Goal: Task Accomplishment & Management: Manage account settings

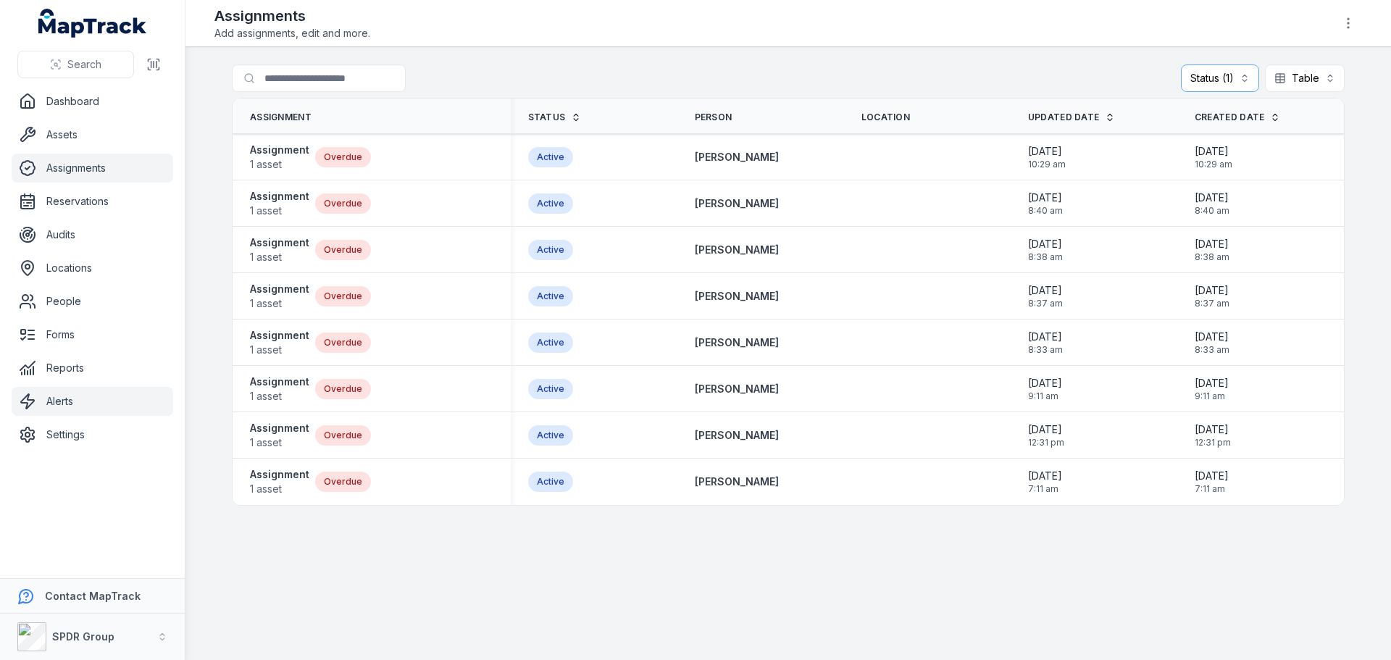
click at [44, 407] on link "Alerts" at bounding box center [93, 401] width 162 height 29
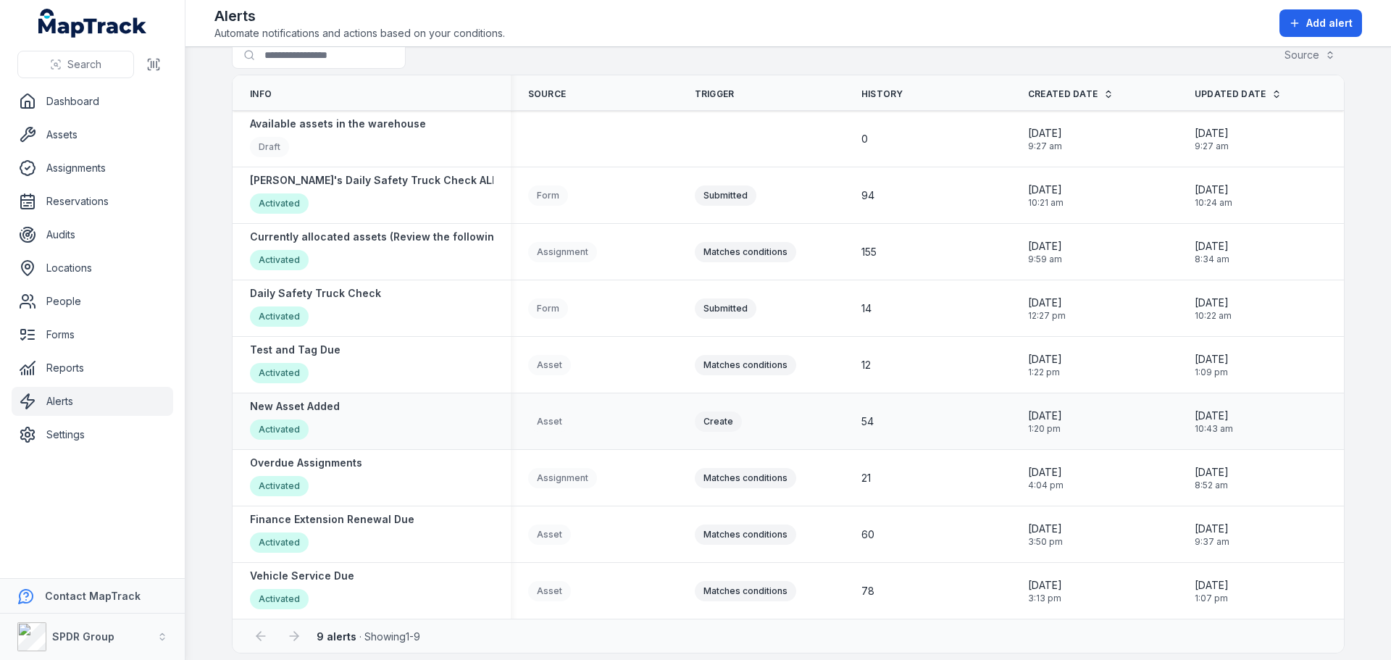
scroll to position [34, 0]
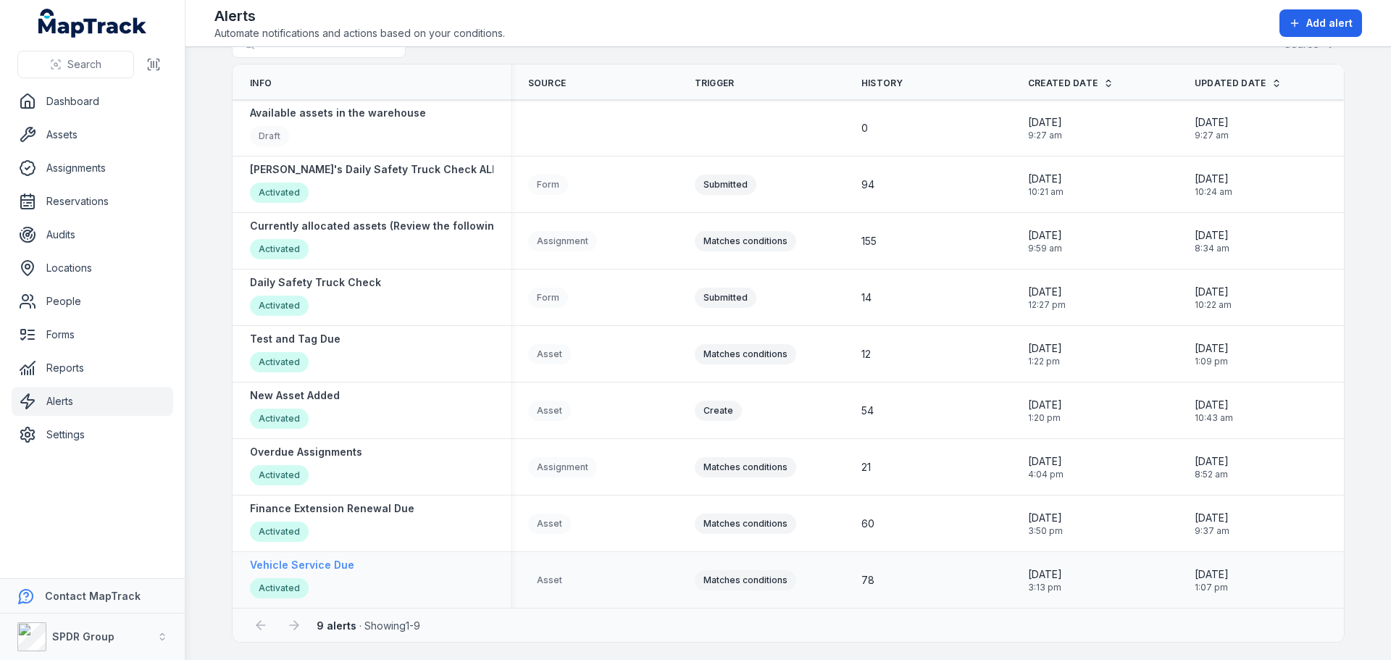
click at [334, 568] on strong "Vehicle Service Due" at bounding box center [302, 565] width 104 height 14
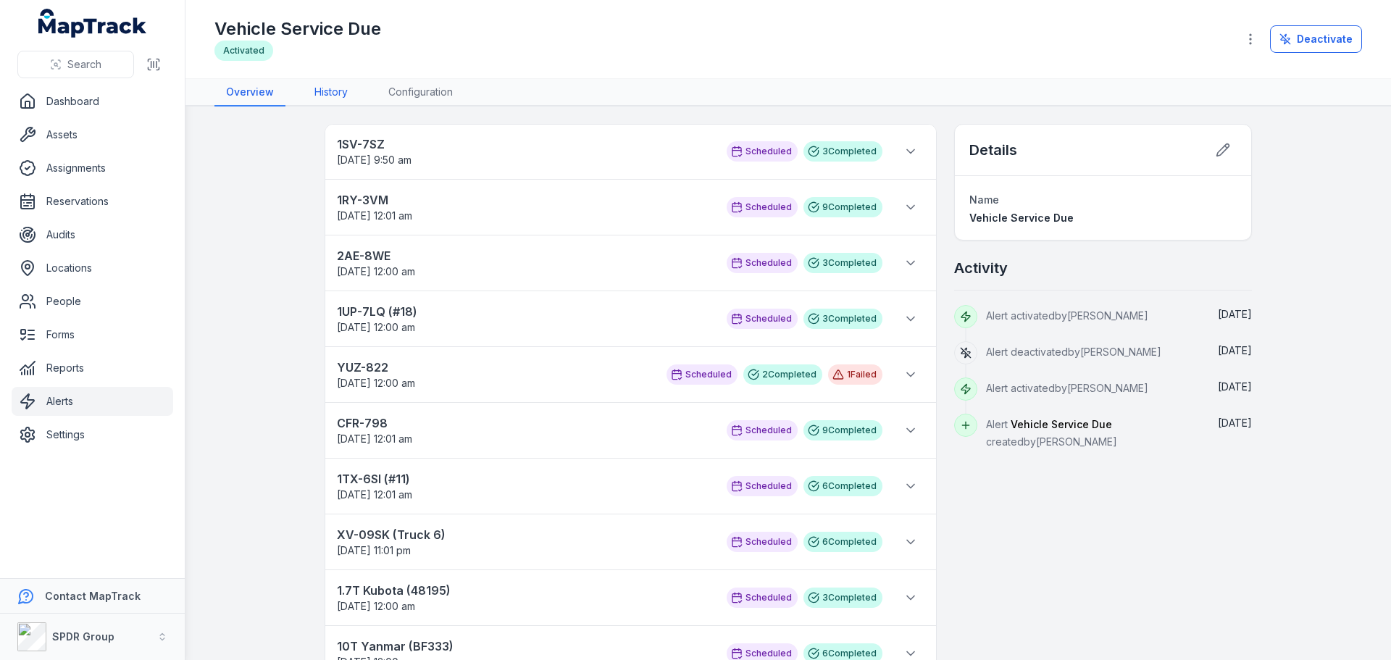
click at [331, 104] on link "History" at bounding box center [331, 93] width 56 height 28
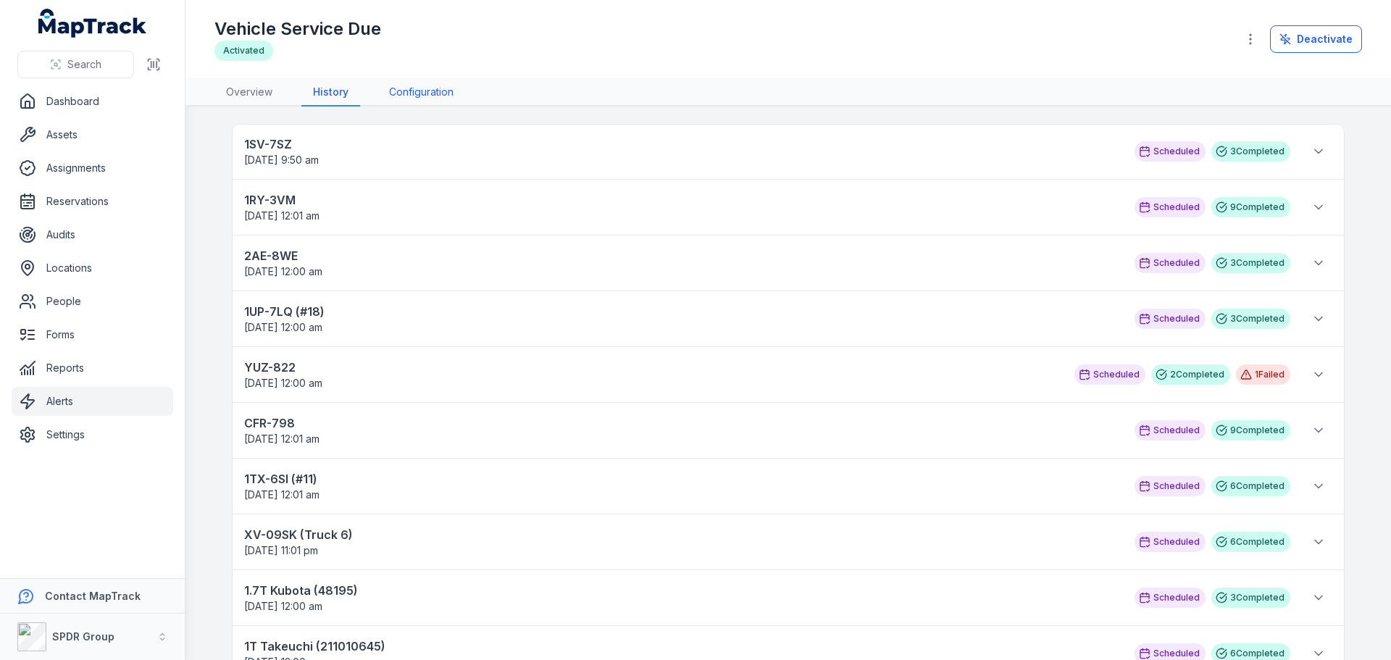
click at [410, 92] on link "Configuration" at bounding box center [421, 93] width 88 height 28
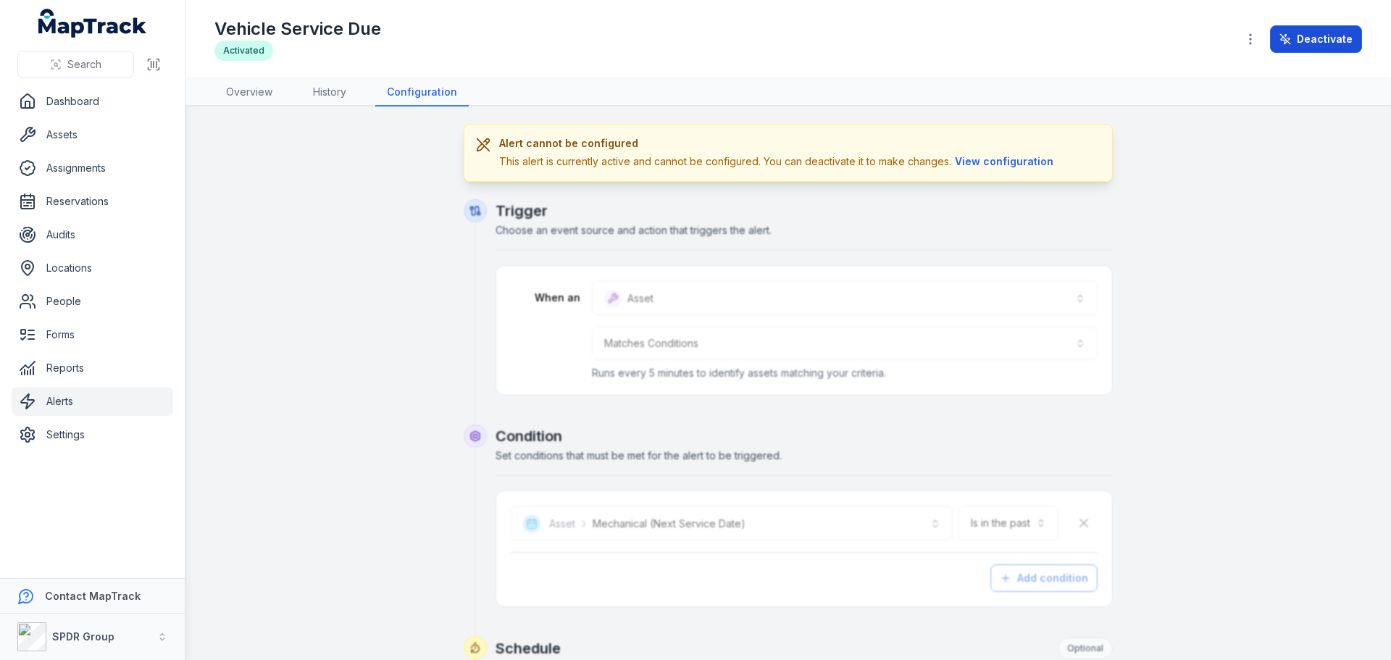
click at [1301, 43] on button "Deactivate" at bounding box center [1316, 39] width 92 height 28
